Goal: Consume media (video, audio)

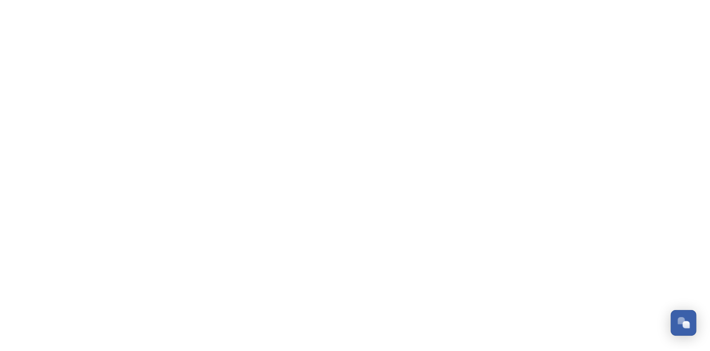
scroll to position [381, 0]
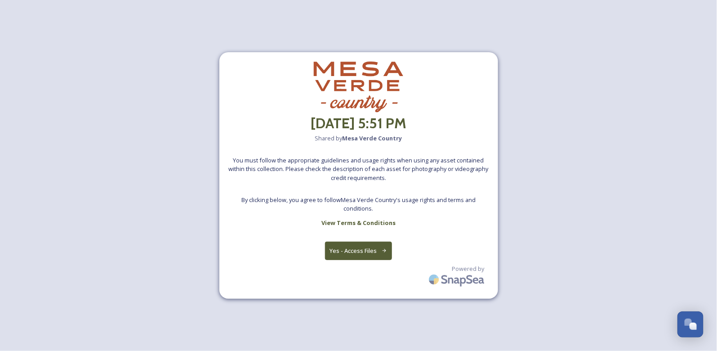
click at [368, 252] on button "Yes - Access Files" at bounding box center [358, 251] width 67 height 18
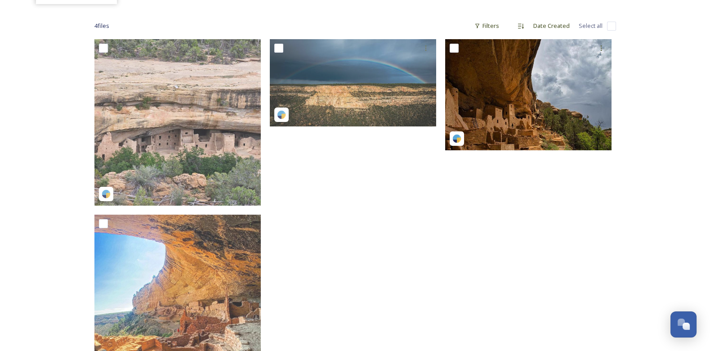
scroll to position [0, 0]
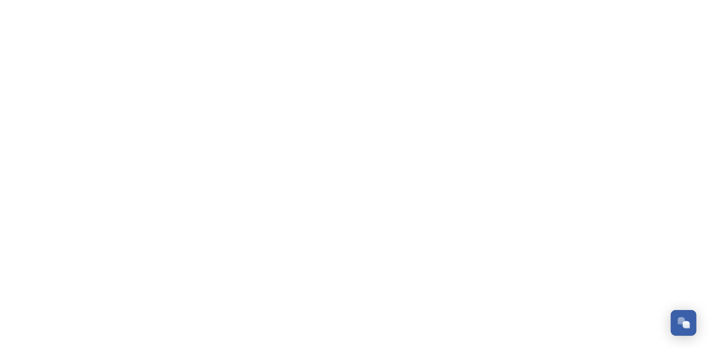
scroll to position [381, 0]
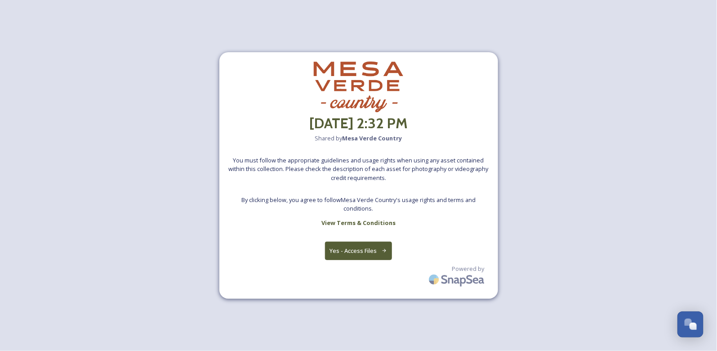
click at [363, 250] on button "Yes - Access Files" at bounding box center [358, 251] width 67 height 18
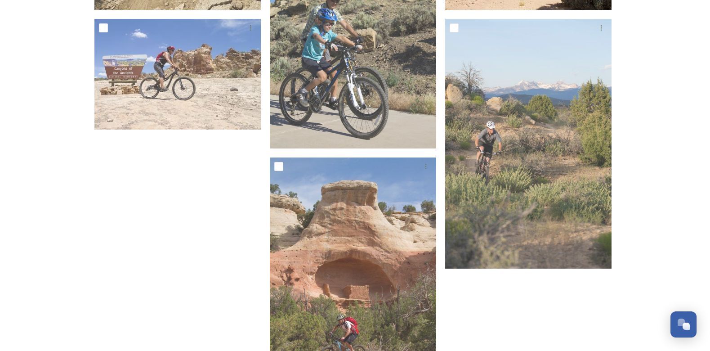
scroll to position [366, 0]
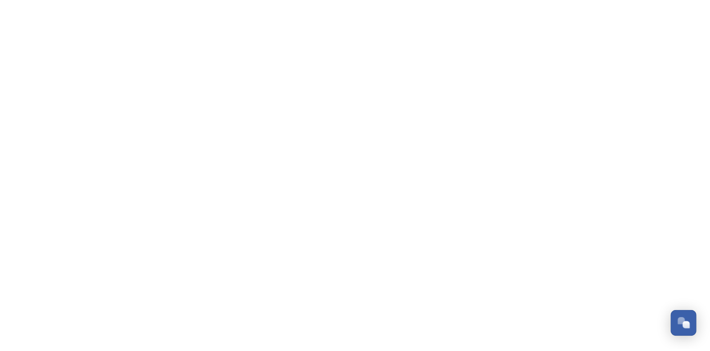
scroll to position [381, 0]
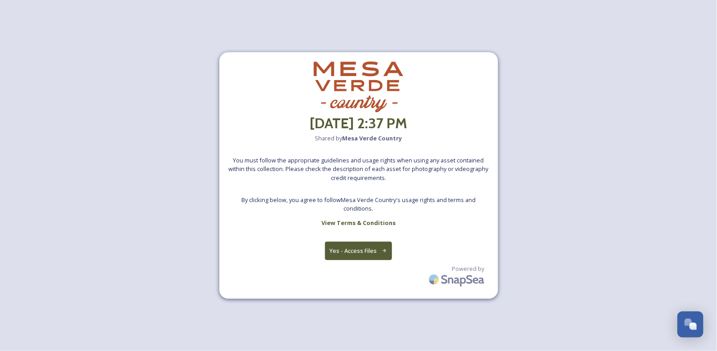
click at [371, 254] on button "Yes - Access Files" at bounding box center [358, 251] width 67 height 18
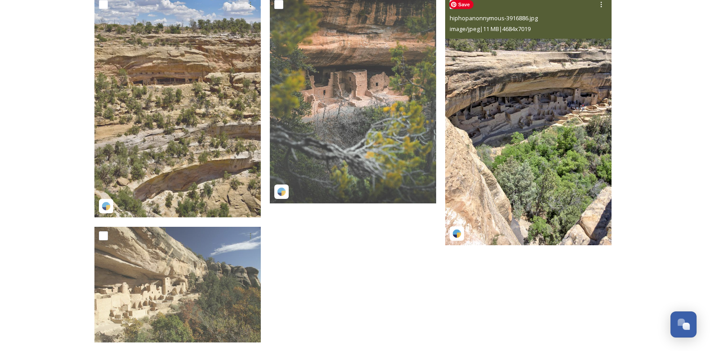
scroll to position [36, 0]
